Goal: Check status

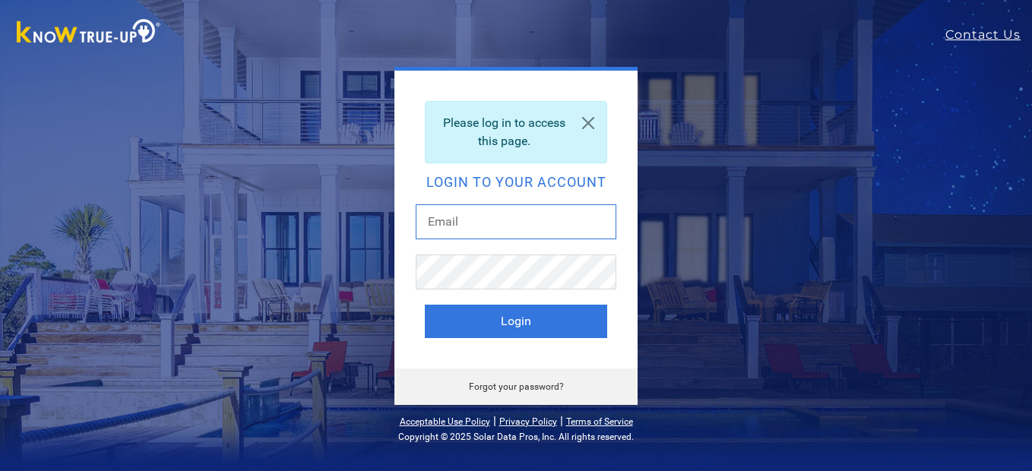
click at [556, 234] on input "text" at bounding box center [516, 221] width 201 height 35
type input "[EMAIL_ADDRESS][DOMAIN_NAME]"
click at [425, 305] on button "Login" at bounding box center [516, 321] width 182 height 33
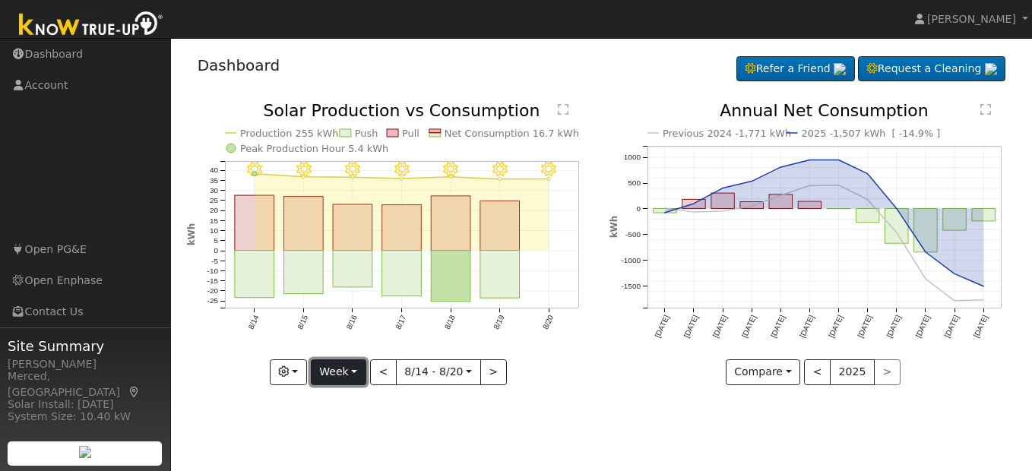
click at [347, 370] on button "Week" at bounding box center [338, 373] width 55 height 26
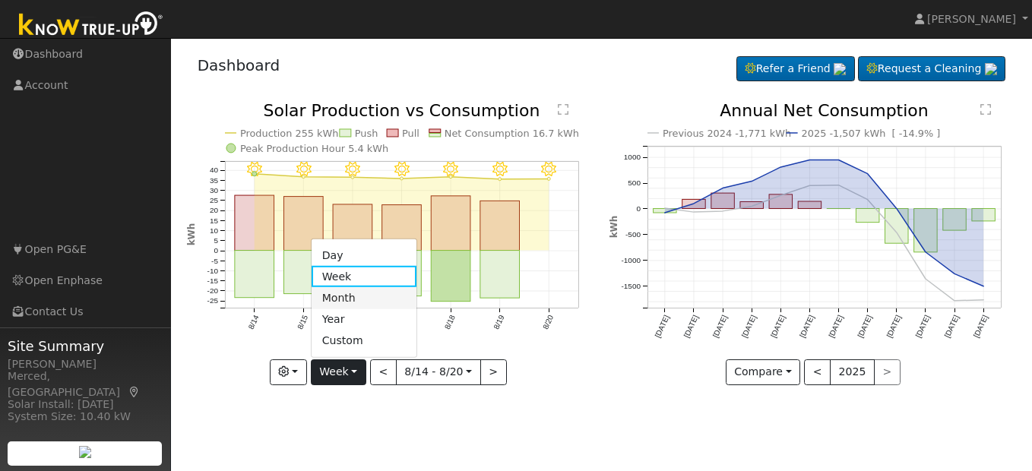
click at [354, 301] on link "Month" at bounding box center [365, 297] width 106 height 21
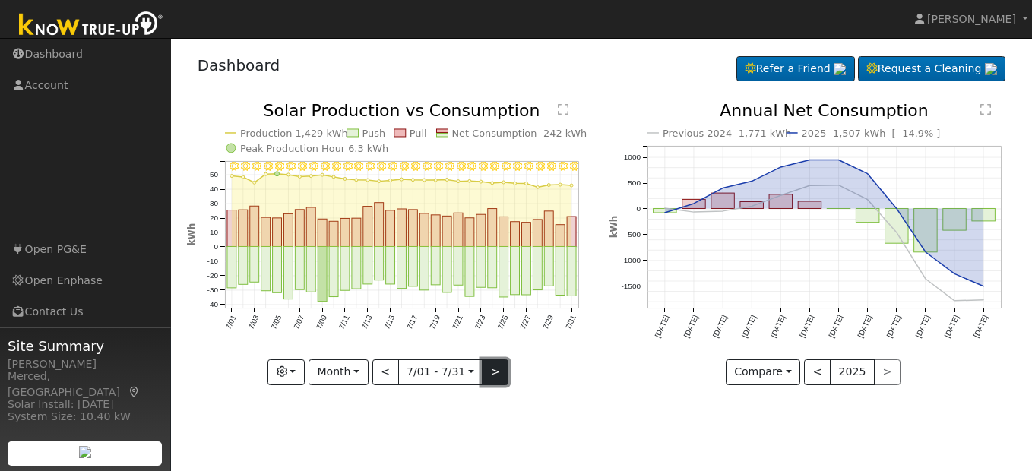
click at [494, 372] on button ">" at bounding box center [495, 373] width 27 height 26
type input "[DATE]"
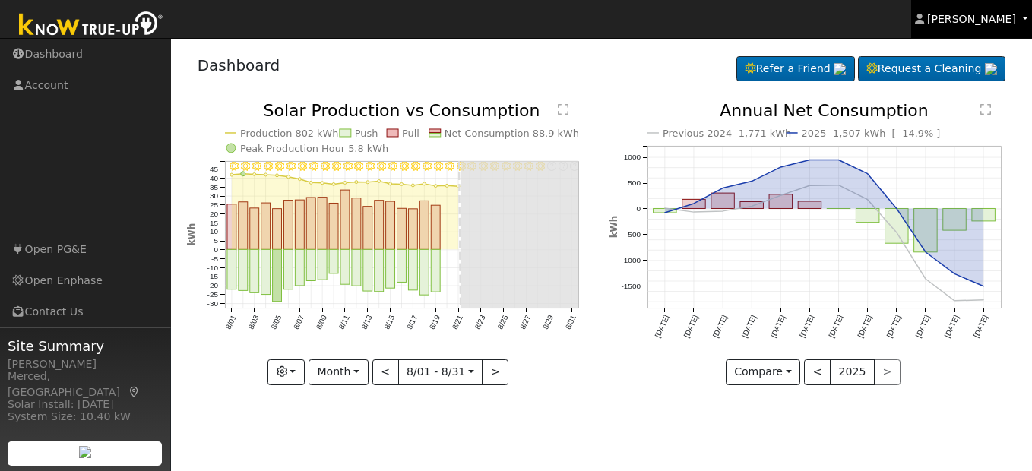
click at [954, 27] on link "[PERSON_NAME]" at bounding box center [972, 19] width 122 height 38
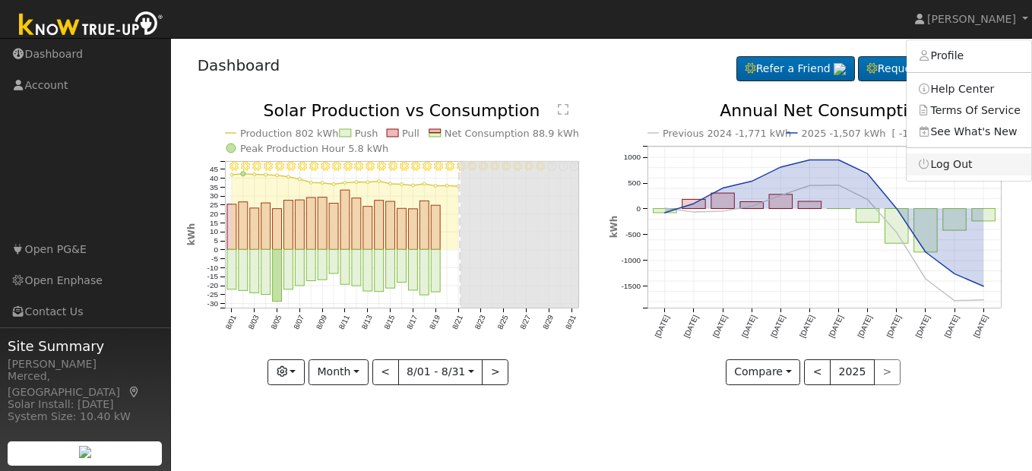
click at [958, 157] on link "Log Out" at bounding box center [969, 164] width 125 height 21
click at [958, 158] on icon "Previous 2024 -1,771 kWh 2025 -1,507 kWh [ -14.9% ] [DATE] Sep '[DATE] Nov '[DA…" at bounding box center [813, 239] width 407 height 273
